Goal: Information Seeking & Learning: Learn about a topic

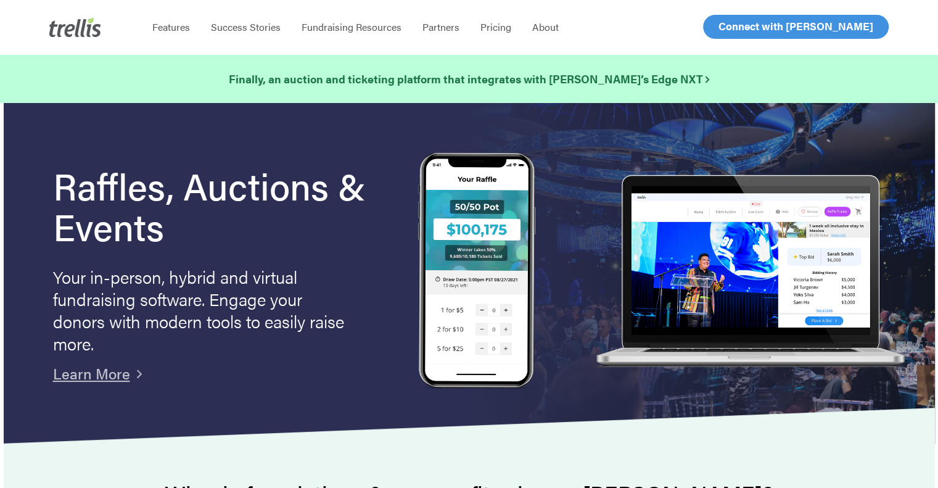
click at [176, 32] on span "Features" at bounding box center [171, 27] width 38 height 14
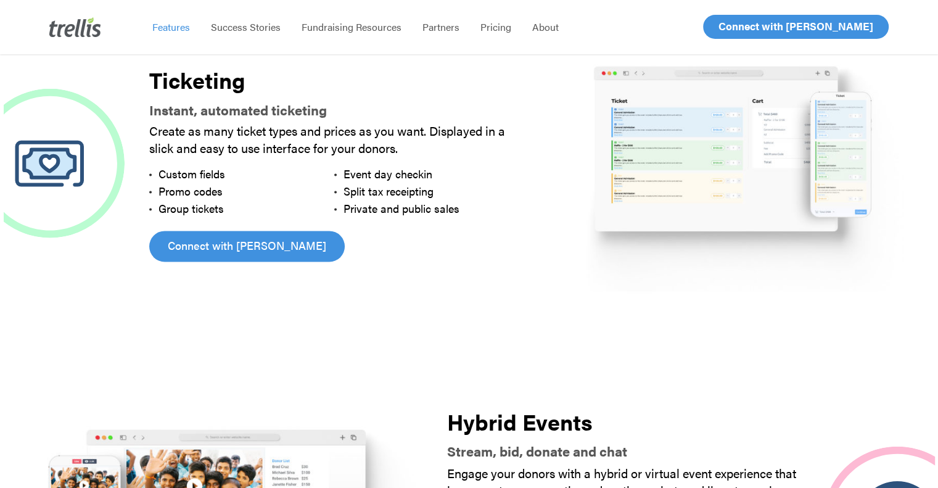
scroll to position [1872, 0]
click at [249, 28] on span "Success Stories" at bounding box center [246, 27] width 70 height 14
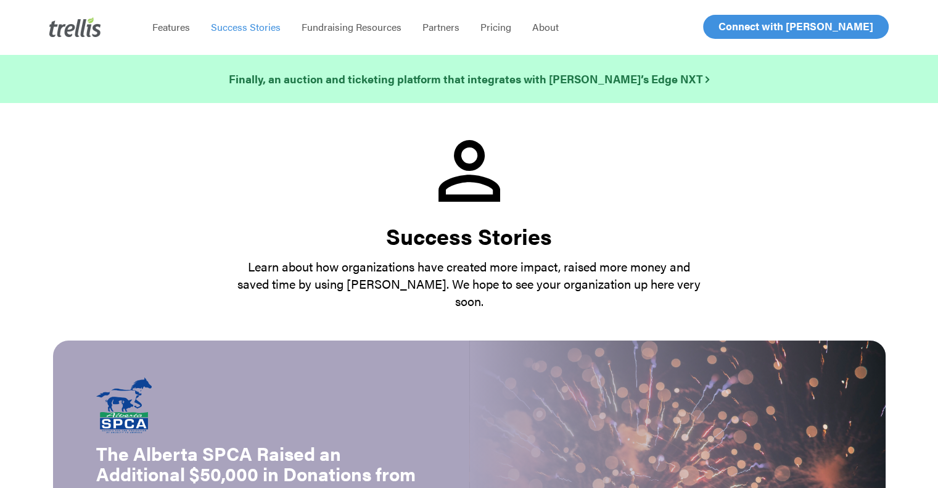
click at [502, 30] on span "Pricing" at bounding box center [495, 27] width 31 height 14
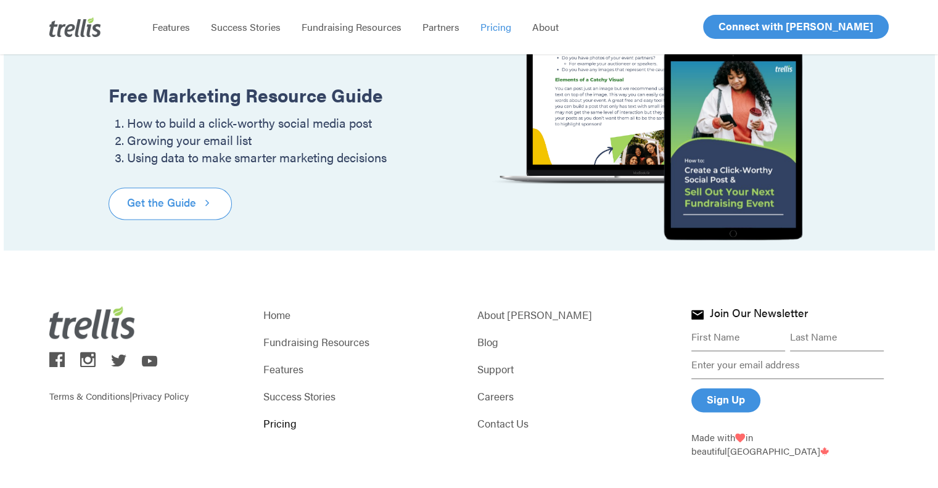
scroll to position [1568, 0]
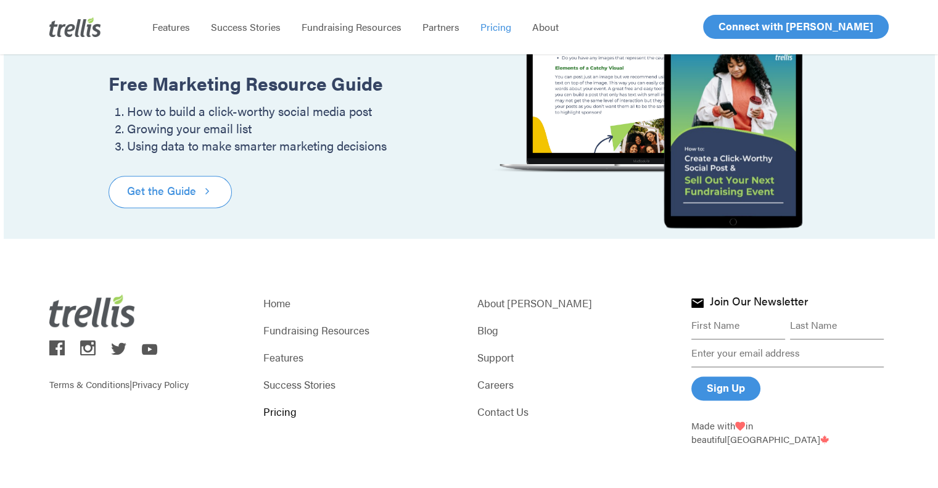
click at [152, 350] on img at bounding box center [149, 348] width 15 height 11
